Goal: Task Accomplishment & Management: Complete application form

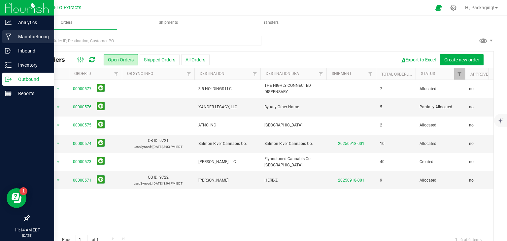
click at [19, 36] on p "Manufacturing" at bounding box center [32, 37] width 40 height 8
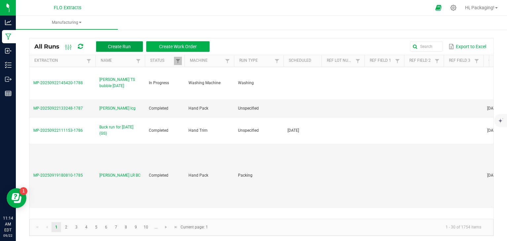
click at [122, 44] on span "Create Run" at bounding box center [119, 46] width 23 height 5
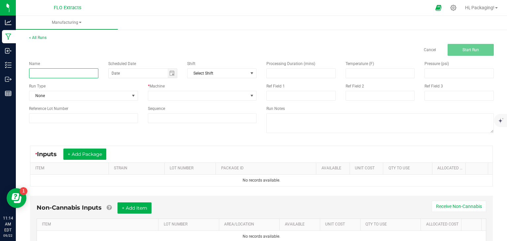
click at [53, 76] on input at bounding box center [63, 73] width 69 height 10
click at [170, 75] on span "Toggle calendar" at bounding box center [171, 73] width 5 height 5
type input "LEDA LD 3.5g [DATE]"
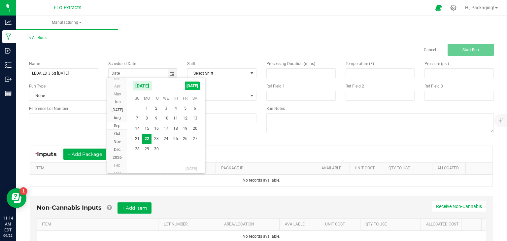
click at [193, 86] on span "[DATE]" at bounding box center [192, 85] width 15 height 9
type input "[DATE]"
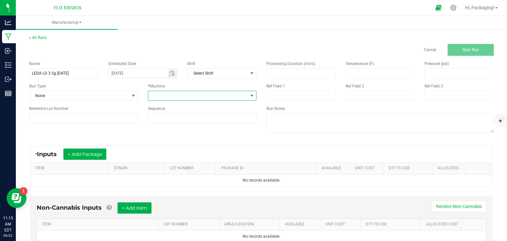
click at [249, 94] on span at bounding box center [251, 95] width 5 height 5
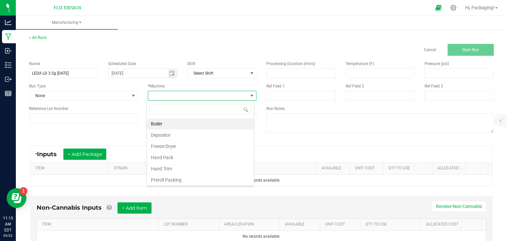
scroll to position [10, 107]
click at [201, 155] on li "Hand Pack" at bounding box center [200, 157] width 107 height 11
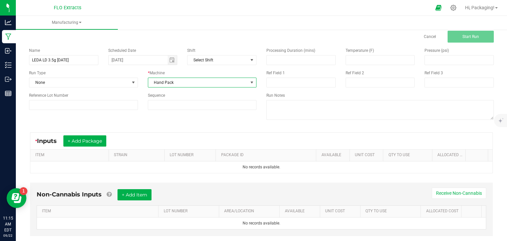
scroll to position [26, 0]
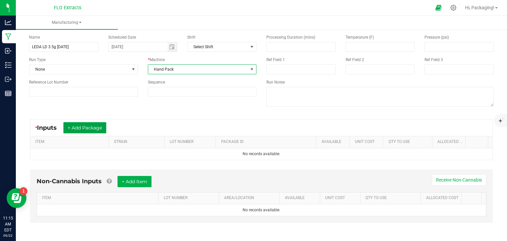
click at [80, 125] on button "+ Add Package" at bounding box center [84, 127] width 43 height 11
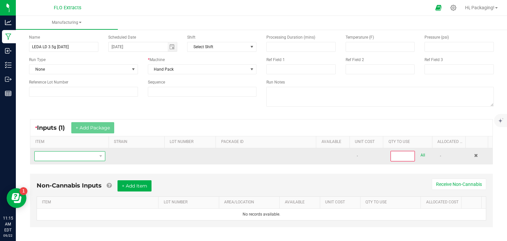
click at [48, 155] on span "NO DATA FOUND" at bounding box center [66, 155] width 62 height 9
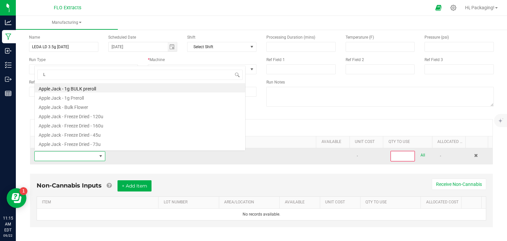
scroll to position [10, 68]
type input "LIL"
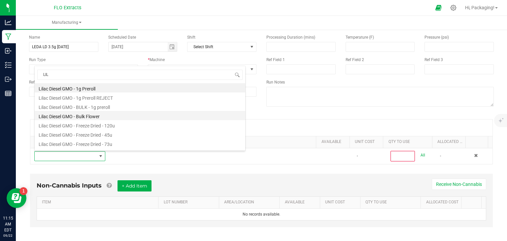
click at [55, 118] on li "Lilac Diesel GMO - Bulk Flower" at bounding box center [140, 115] width 210 height 9
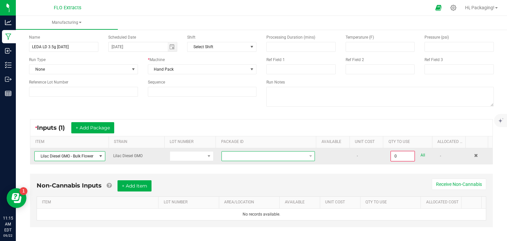
click at [235, 155] on span at bounding box center [264, 155] width 84 height 9
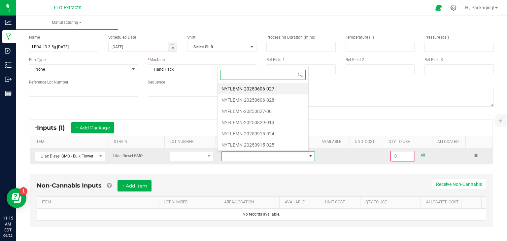
scroll to position [0, 0]
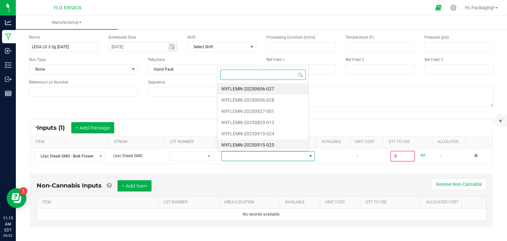
click at [242, 144] on li "NYFLEMN-20250915-025" at bounding box center [262, 144] width 91 height 11
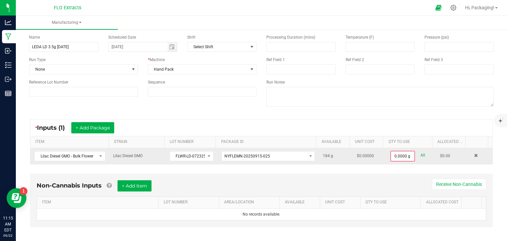
click at [420, 155] on link "All" at bounding box center [422, 155] width 5 height 9
type input "184.0000 g"
click at [98, 128] on button "+ Add Package" at bounding box center [92, 127] width 43 height 11
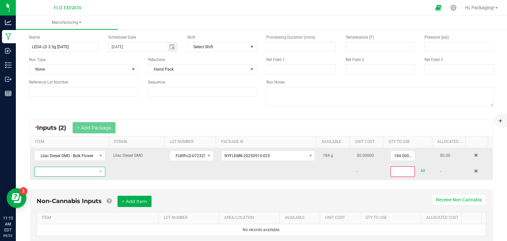
click at [58, 170] on span "NO DATA FOUND" at bounding box center [66, 171] width 62 height 9
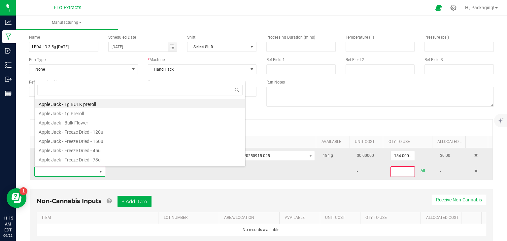
scroll to position [10, 68]
type input "LIL"
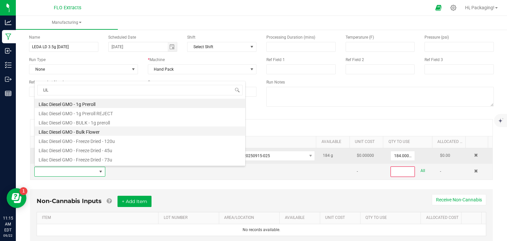
click at [63, 130] on li "Lilac Diesel GMO - Bulk Flower" at bounding box center [140, 130] width 210 height 9
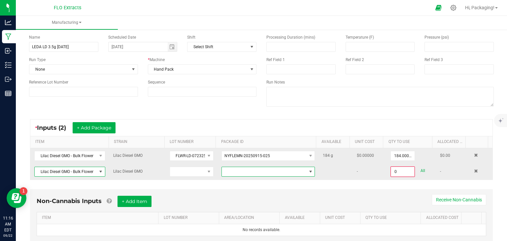
click at [308, 171] on span at bounding box center [310, 171] width 5 height 5
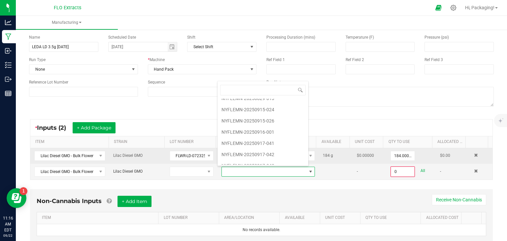
scroll to position [53, 0]
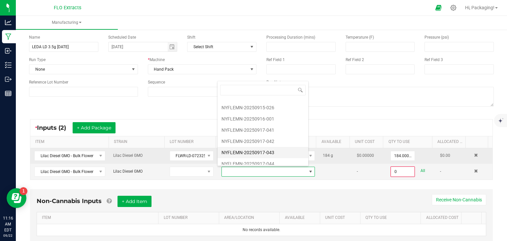
click at [264, 150] on li "NYFLEMN-20250917-043" at bounding box center [262, 152] width 91 height 11
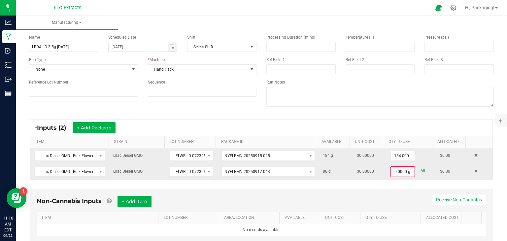
click at [420, 169] on link "All" at bounding box center [422, 170] width 5 height 9
type input "88.0000 g"
click at [102, 127] on button "+ Add Package" at bounding box center [94, 127] width 43 height 11
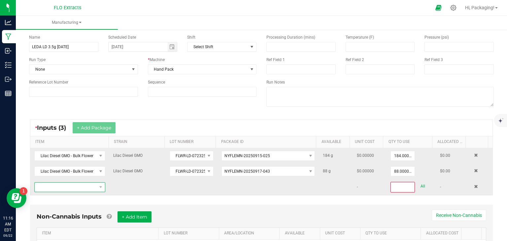
click at [73, 185] on span "NO DATA FOUND" at bounding box center [66, 186] width 62 height 9
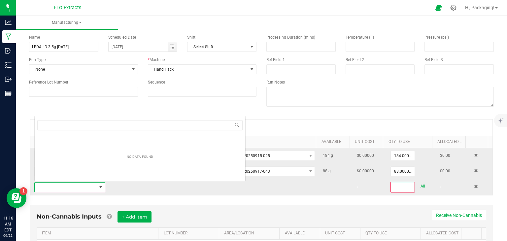
scroll to position [10, 68]
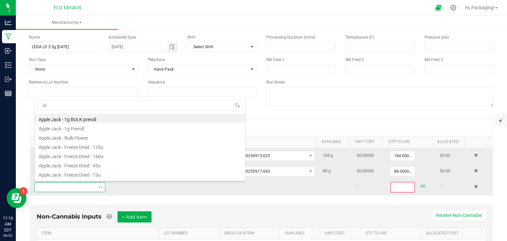
type input "LIL"
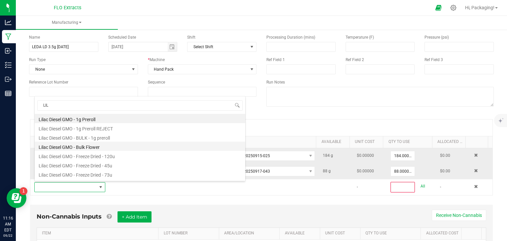
click at [79, 146] on li "Lilac Diesel GMO - Bulk Flower" at bounding box center [140, 146] width 210 height 9
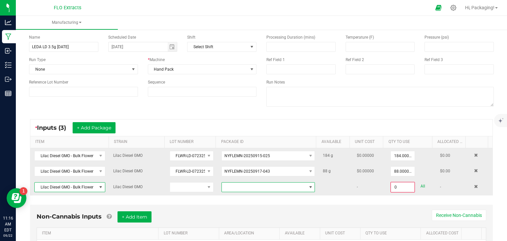
click at [308, 186] on span at bounding box center [310, 186] width 5 height 5
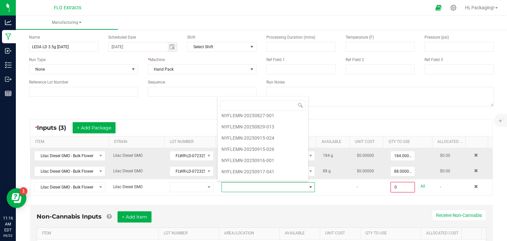
scroll to position [40, 0]
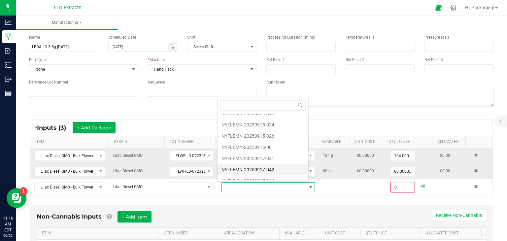
click at [276, 169] on li "NYFLEMN-20250917-042" at bounding box center [262, 169] width 91 height 11
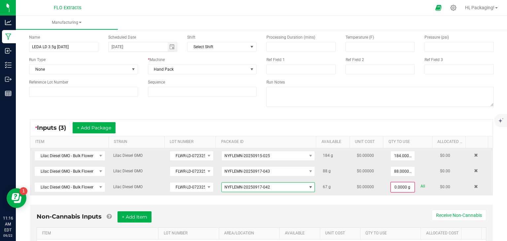
click at [420, 185] on link "All" at bounding box center [422, 186] width 5 height 9
type input "67.0000 g"
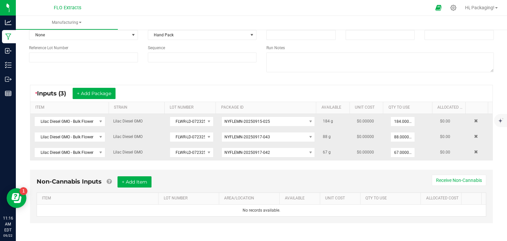
scroll to position [60, 0]
click at [132, 179] on button "+ Add Item" at bounding box center [134, 181] width 34 height 11
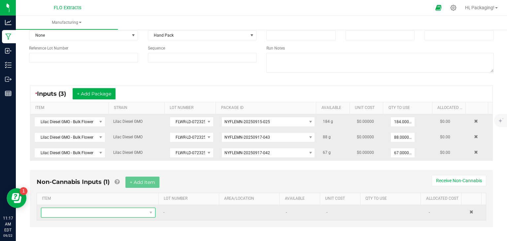
click at [71, 209] on span "NO DATA FOUND" at bounding box center [94, 212] width 106 height 9
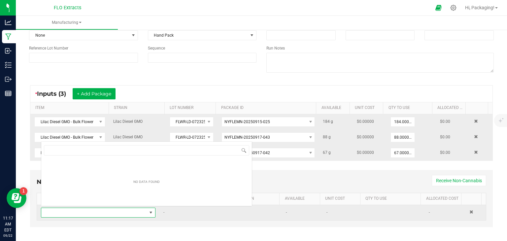
scroll to position [10, 110]
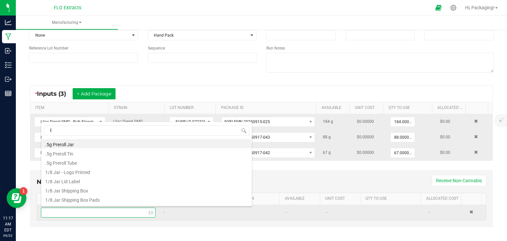
type input "EI"
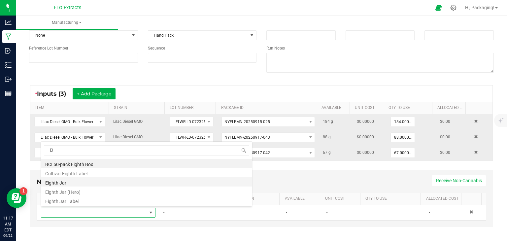
click at [60, 184] on li "Eighth Jar" at bounding box center [146, 181] width 210 height 9
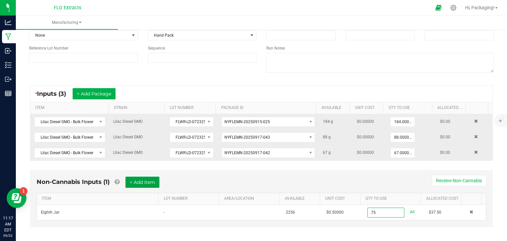
type input "75 ea"
click at [147, 185] on button "+ Add Item" at bounding box center [142, 181] width 34 height 11
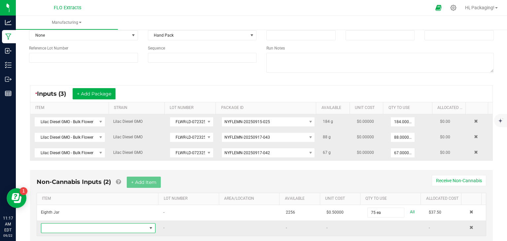
click at [148, 225] on span "NO DATA FOUND" at bounding box center [150, 227] width 5 height 5
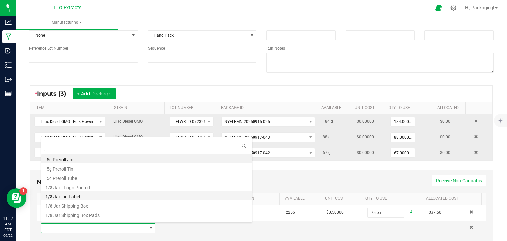
click at [150, 197] on li "1/8 Jar Lid Label" at bounding box center [146, 195] width 210 height 9
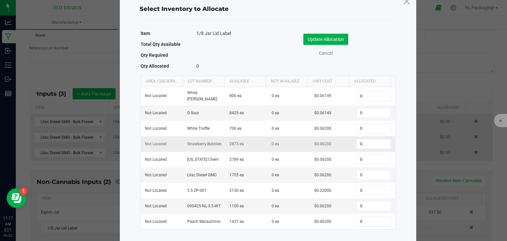
scroll to position [19, 0]
click at [364, 173] on input "0" at bounding box center [374, 174] width 34 height 9
type input "75"
click at [328, 40] on button "Update Allocation" at bounding box center [325, 39] width 45 height 11
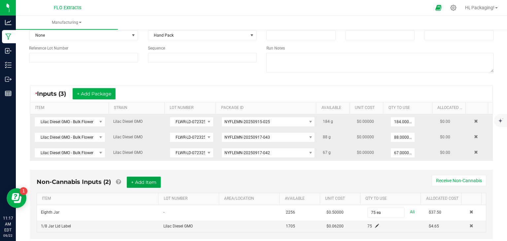
click at [153, 180] on button "+ Add Item" at bounding box center [144, 181] width 34 height 11
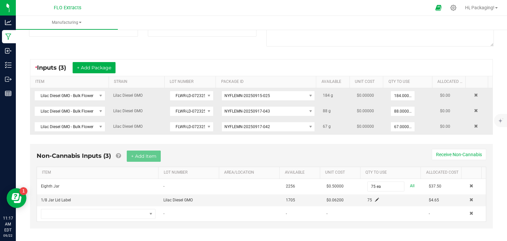
scroll to position [91, 0]
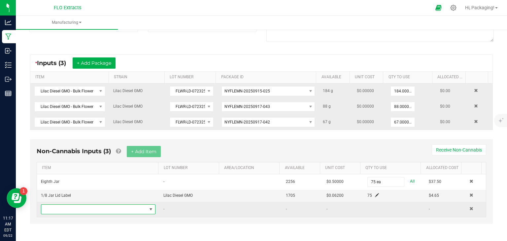
click at [148, 207] on span "NO DATA FOUND" at bounding box center [150, 209] width 5 height 5
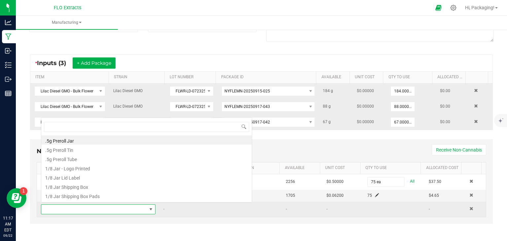
scroll to position [10, 110]
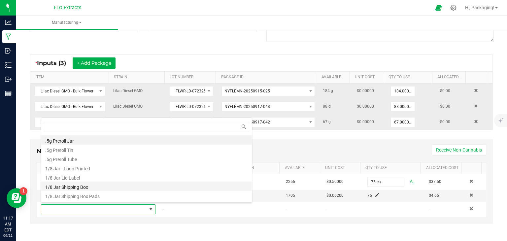
click at [144, 185] on li "1/8 Jar Shipping Box" at bounding box center [146, 185] width 210 height 9
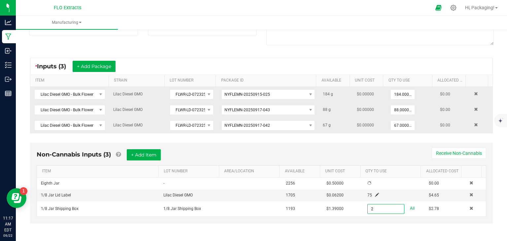
scroll to position [91, 0]
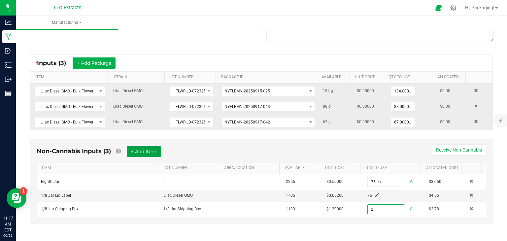
type input "2 ea"
click at [146, 148] on button "+ Add Item" at bounding box center [144, 151] width 34 height 11
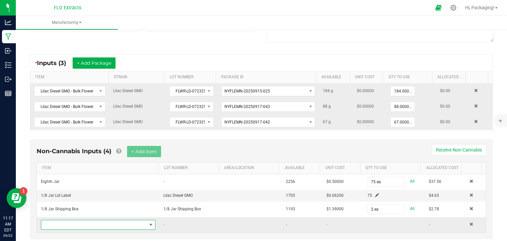
click at [148, 223] on span "NO DATA FOUND" at bounding box center [150, 224] width 5 height 5
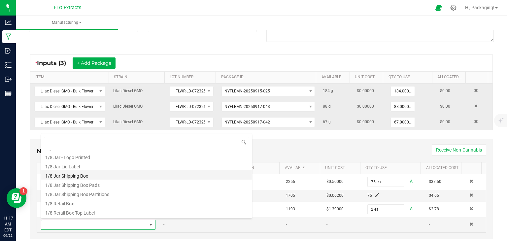
scroll to position [26, 0]
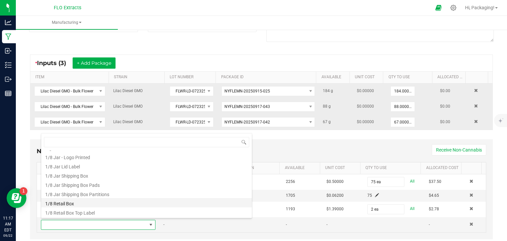
click at [122, 202] on li "1/8 Retail Box" at bounding box center [146, 202] width 210 height 9
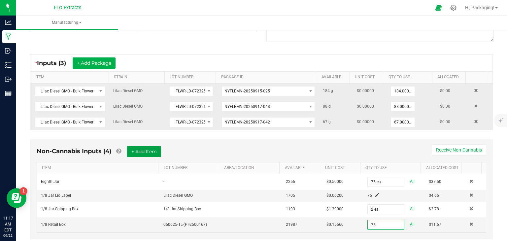
type input "75 ea"
click at [140, 148] on button "+ Add Item" at bounding box center [144, 151] width 34 height 11
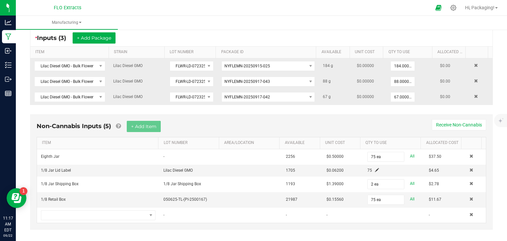
scroll to position [122, 0]
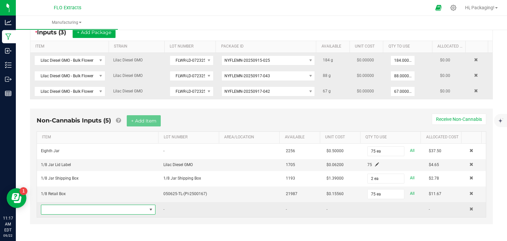
click at [148, 207] on span "NO DATA FOUND" at bounding box center [150, 209] width 5 height 5
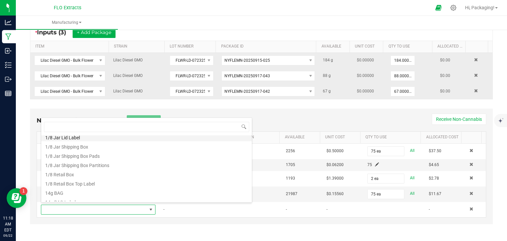
scroll to position [41, 0]
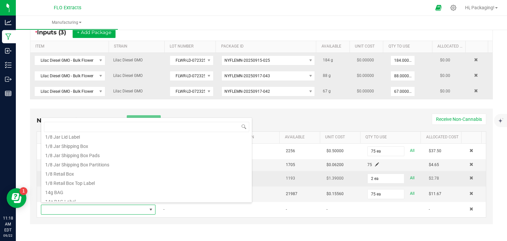
click at [119, 182] on li "1/8 Retail Box Top Label" at bounding box center [146, 181] width 210 height 9
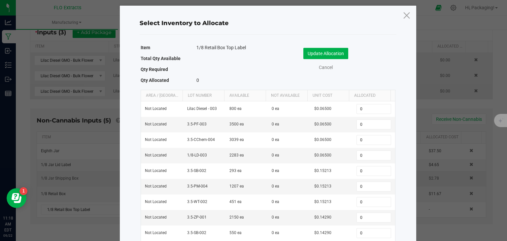
scroll to position [5, 0]
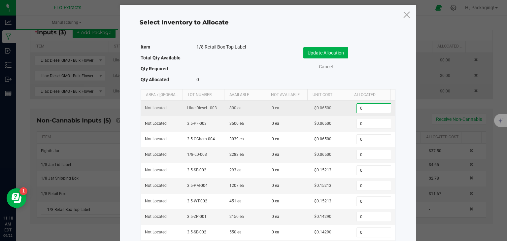
click at [359, 106] on input "0" at bounding box center [374, 108] width 34 height 9
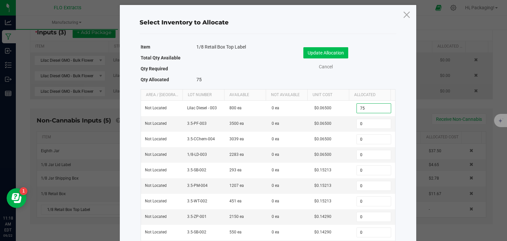
type input "75"
click at [333, 51] on button "Update Allocation" at bounding box center [325, 52] width 45 height 11
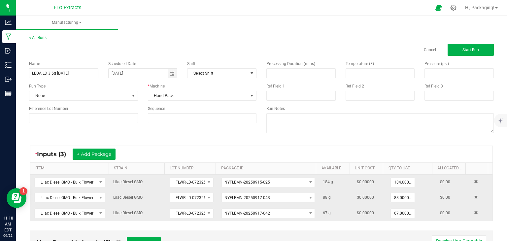
scroll to position [0, 0]
click at [465, 50] on span "Start Run" at bounding box center [470, 50] width 16 height 5
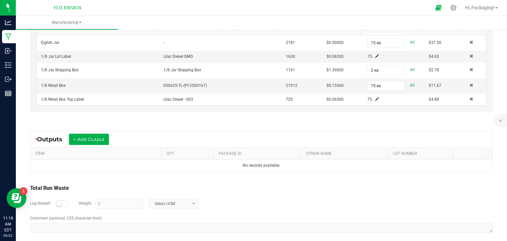
scroll to position [250, 0]
click at [94, 133] on button "+ Add Output" at bounding box center [89, 138] width 40 height 11
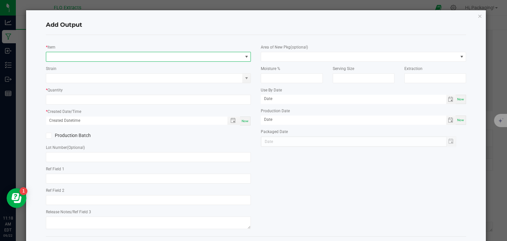
click at [215, 58] on span "NO DATA FOUND" at bounding box center [144, 56] width 196 height 9
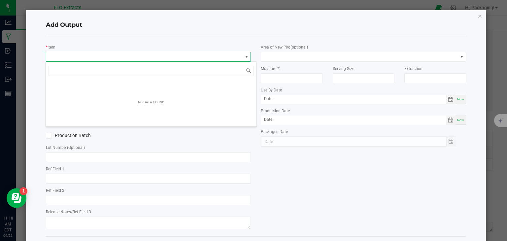
scroll to position [10, 203]
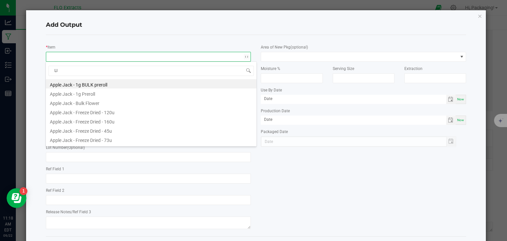
type input "LIL"
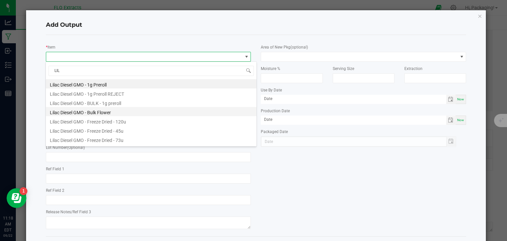
click at [112, 110] on li "Lilac Diesel GMO - Bulk Flower" at bounding box center [151, 111] width 210 height 9
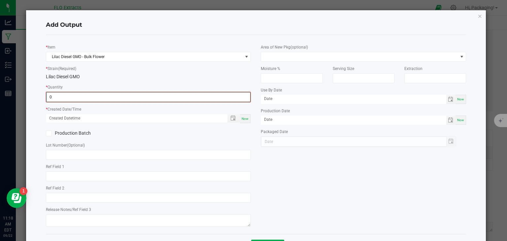
click at [82, 95] on input "0" at bounding box center [149, 96] width 204 height 9
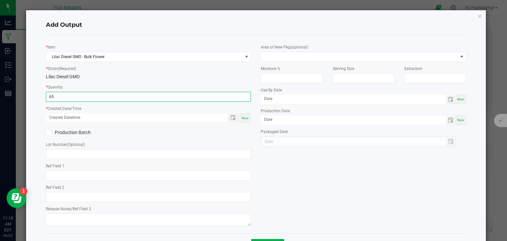
type input "65.0000 g"
click at [242, 117] on span "Now" at bounding box center [244, 118] width 7 height 4
type input "[DATE] 11:18 AM"
type input "[DATE]"
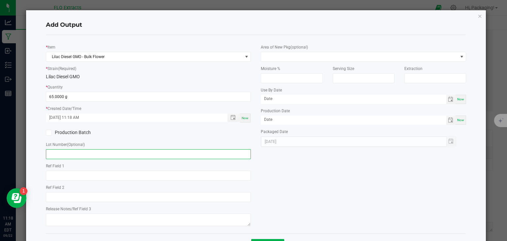
click at [56, 156] on input "text" at bounding box center [148, 154] width 205 height 10
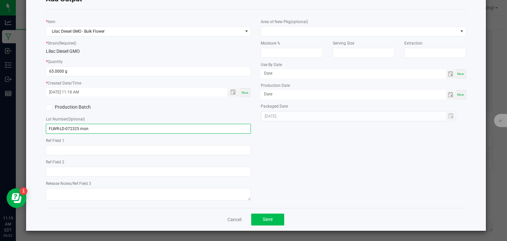
type input "FLWR-LD-072325 mon"
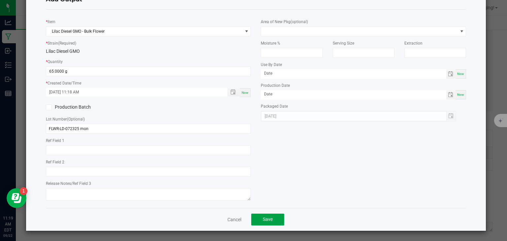
click at [264, 215] on button "Save" at bounding box center [267, 219] width 33 height 12
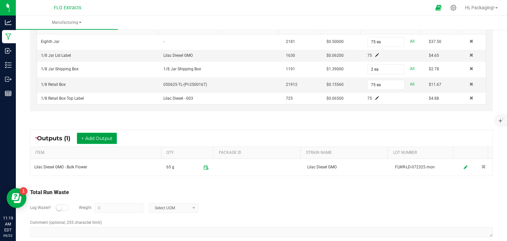
click at [101, 134] on button "+ Add Output" at bounding box center [97, 138] width 40 height 11
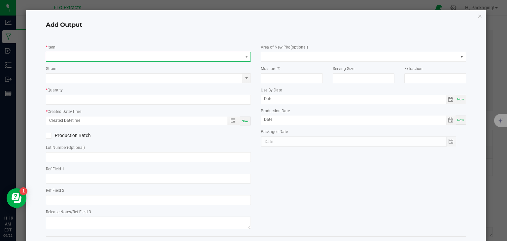
click at [63, 57] on span "NO DATA FOUND" at bounding box center [144, 56] width 196 height 9
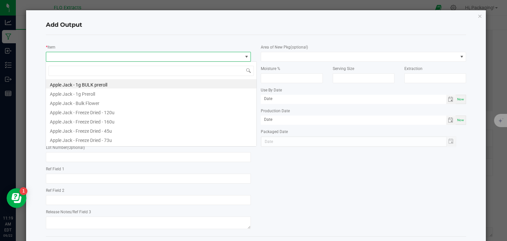
scroll to position [10, 203]
type input "lil"
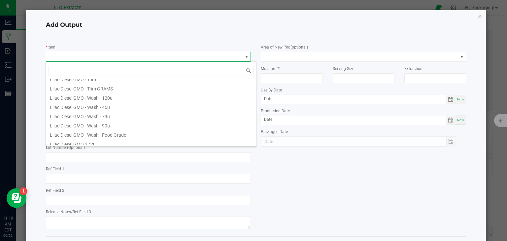
scroll to position [137, 0]
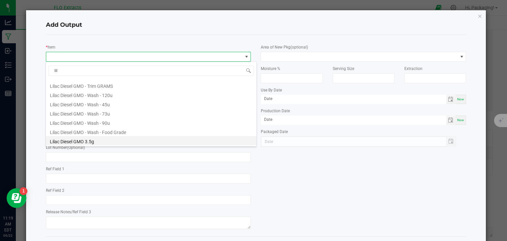
click at [83, 139] on li "Lilac Diesel GMO 3.5g" at bounding box center [151, 140] width 210 height 9
type input "0 ea"
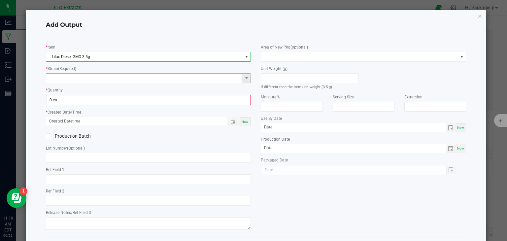
click at [109, 80] on input at bounding box center [144, 78] width 196 height 9
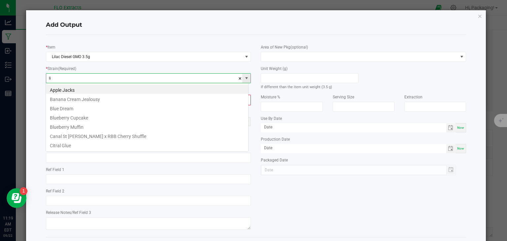
scroll to position [10, 203]
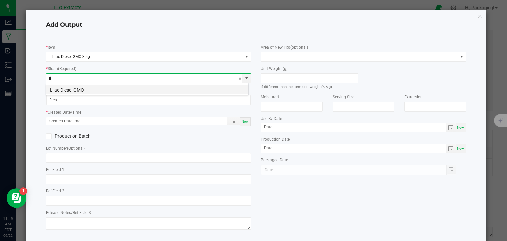
click at [95, 89] on li "Lilac Diesel GMO" at bounding box center [147, 88] width 202 height 9
type input "Lilac Diesel GMO"
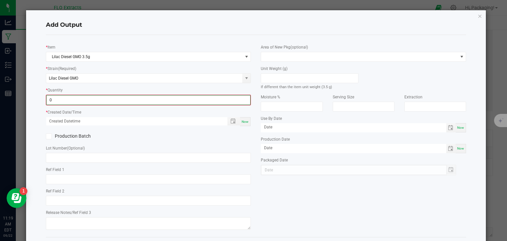
click at [68, 100] on input "0" at bounding box center [149, 99] width 204 height 9
type input "75 ea"
click at [241, 121] on span "Now" at bounding box center [244, 121] width 7 height 4
type input "[DATE] 11:19 AM"
type input "[DATE]"
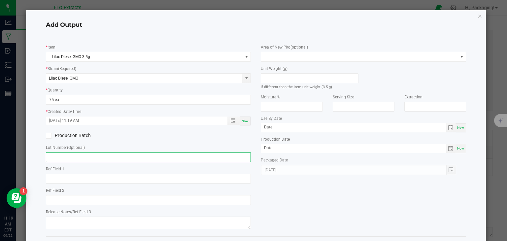
click at [59, 153] on input "text" at bounding box center [148, 157] width 205 height 10
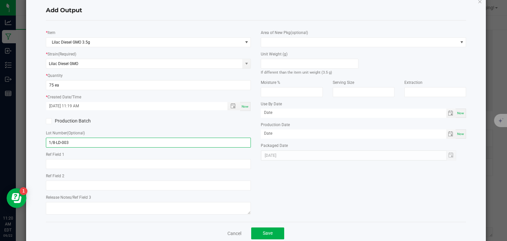
scroll to position [29, 0]
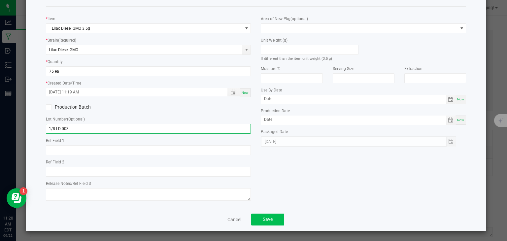
type input "1/8-LD-003"
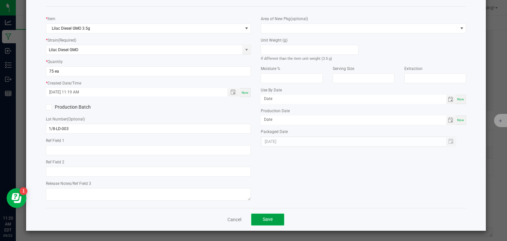
click at [274, 217] on button "Save" at bounding box center [267, 219] width 33 height 12
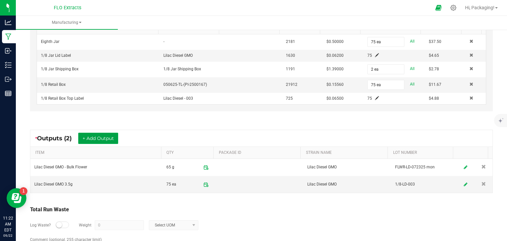
scroll to position [275, 0]
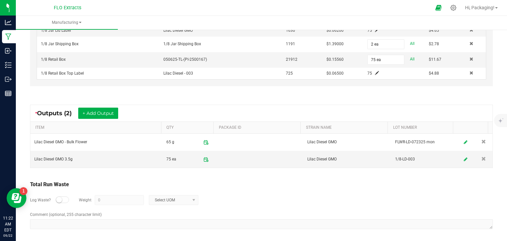
click at [60, 198] on small at bounding box center [59, 200] width 6 height 6
click at [110, 196] on input "0" at bounding box center [119, 199] width 48 height 9
click at [193, 195] on span at bounding box center [193, 199] width 8 height 9
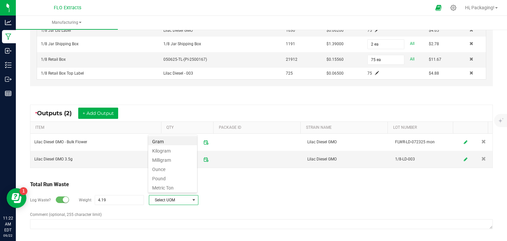
scroll to position [10, 49]
click at [172, 141] on li "Gram" at bounding box center [172, 140] width 49 height 9
type input "4.19 g"
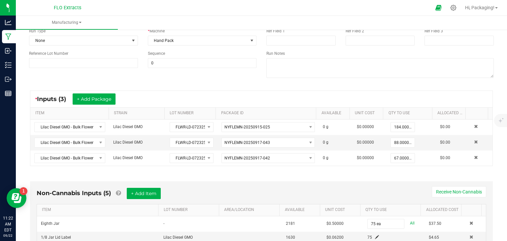
scroll to position [0, 0]
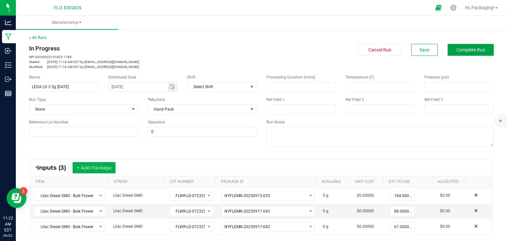
click at [456, 50] on span "Complete Run" at bounding box center [470, 49] width 29 height 5
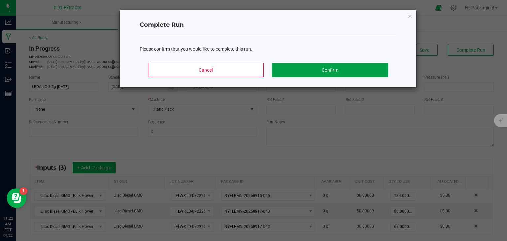
click at [332, 71] on button "Confirm" at bounding box center [329, 70] width 115 height 14
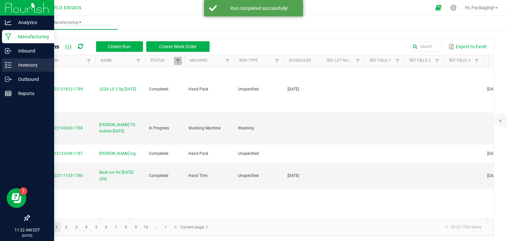
click at [33, 65] on p "Inventory" at bounding box center [32, 65] width 40 height 8
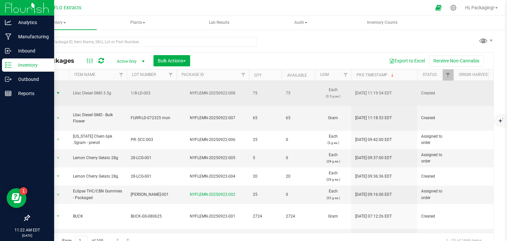
click at [58, 92] on span "select" at bounding box center [57, 92] width 5 height 5
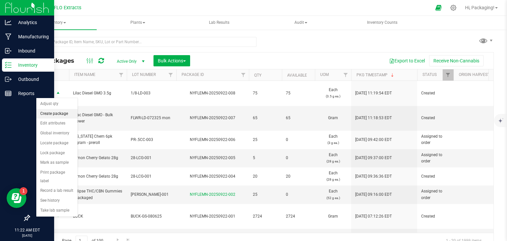
click at [53, 114] on li "Create package" at bounding box center [56, 114] width 41 height 10
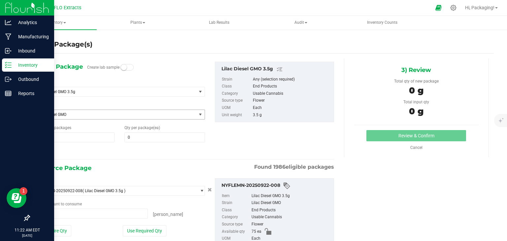
type input "0 ea"
click at [131, 135] on span at bounding box center [164, 137] width 80 height 10
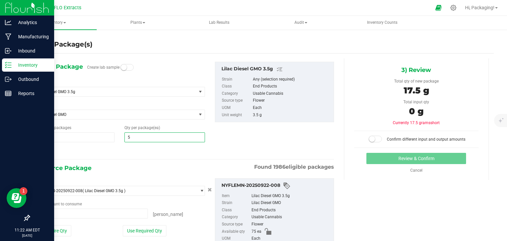
type input "50"
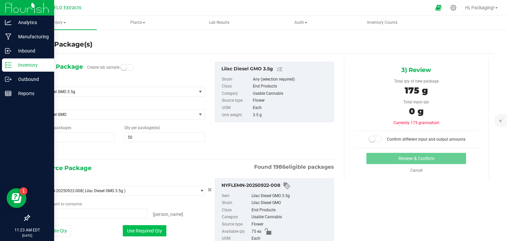
click at [153, 230] on button "Use Required Qty" at bounding box center [145, 230] width 44 height 11
type input "50 ea"
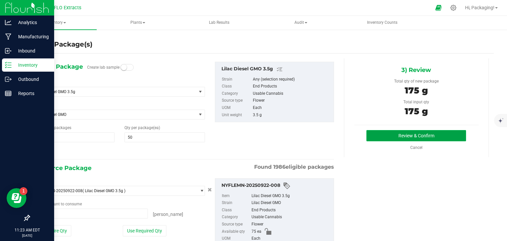
click at [376, 137] on button "Review & Confirm" at bounding box center [416, 135] width 100 height 11
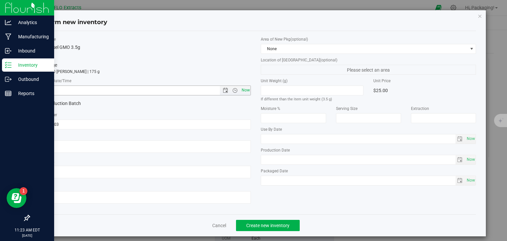
click at [244, 91] on span "Now" at bounding box center [245, 90] width 11 height 10
type input "[DATE] 11:23 AM"
click at [264, 225] on span "Create new inventory" at bounding box center [267, 225] width 43 height 5
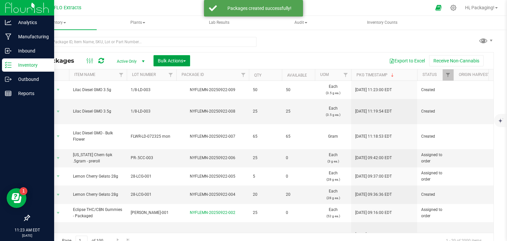
click at [182, 58] on span "Bulk Actions" at bounding box center [172, 60] width 28 height 5
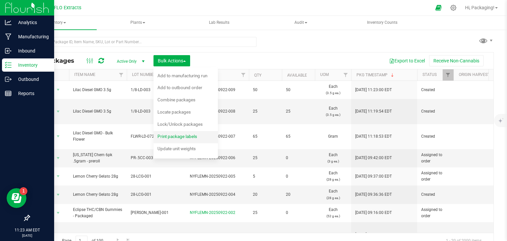
click at [180, 136] on span "Print package labels" at bounding box center [177, 136] width 40 height 5
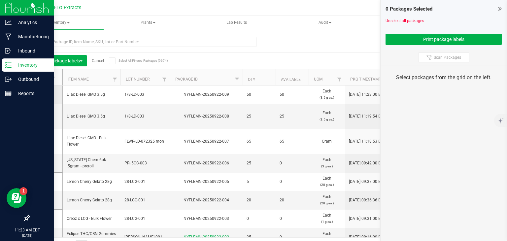
click at [45, 94] on icon at bounding box center [44, 94] width 4 height 0
click at [0, 0] on input "checkbox" at bounding box center [0, 0] width 0 height 0
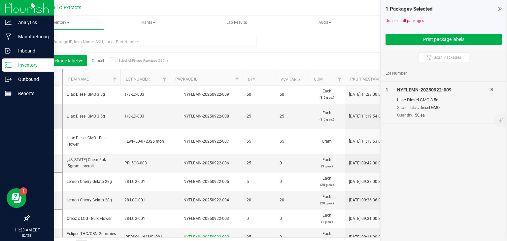
click at [46, 116] on icon at bounding box center [44, 116] width 4 height 0
click at [0, 0] on input "checkbox" at bounding box center [0, 0] width 0 height 0
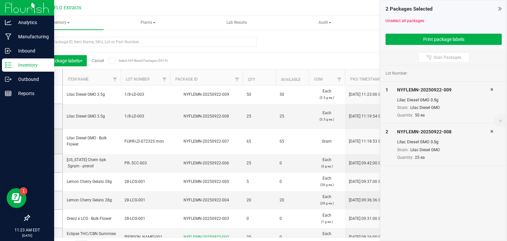
click at [45, 141] on icon at bounding box center [44, 141] width 4 height 0
click at [0, 0] on input "checkbox" at bounding box center [0, 0] width 0 height 0
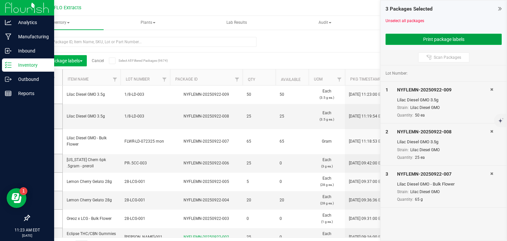
click at [410, 39] on button "Print package labels" at bounding box center [443, 39] width 116 height 11
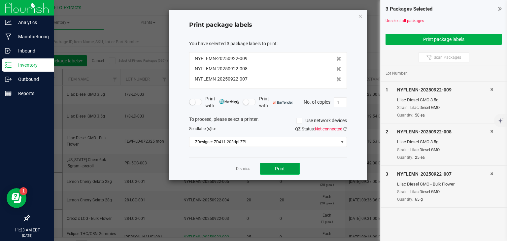
click at [287, 171] on button "Print" at bounding box center [280, 169] width 40 height 12
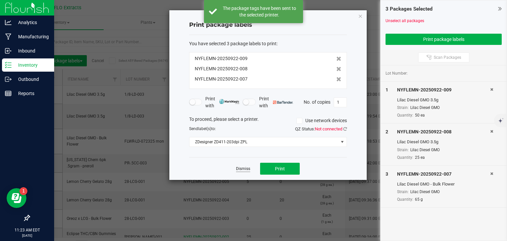
click at [242, 169] on link "Dismiss" at bounding box center [243, 169] width 14 height 6
